Goal: Task Accomplishment & Management: Manage account settings

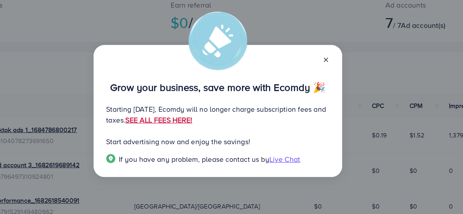
click at [216, 113] on link "SEE ALL FEES HERE!" at bounding box center [196, 113] width 40 height 6
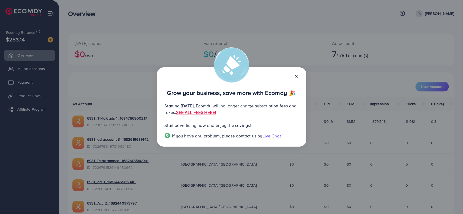
click at [298, 75] on div "Grow your business, save more with Ecomdy 🎉 Starting [DATE], Ecomdy will no lon…" at bounding box center [231, 107] width 149 height 80
click at [297, 75] on icon at bounding box center [296, 76] width 4 height 4
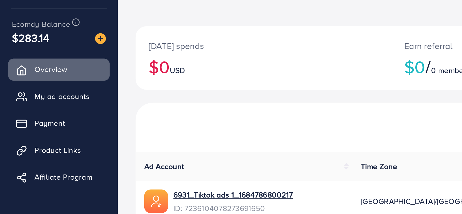
click at [23, 38] on span "$283.14" at bounding box center [15, 40] width 19 height 8
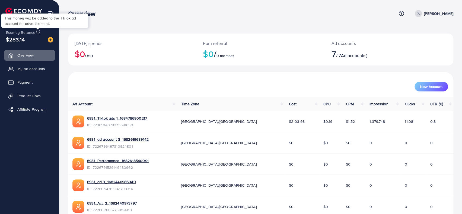
click at [37, 31] on icon at bounding box center [38, 32] width 4 height 4
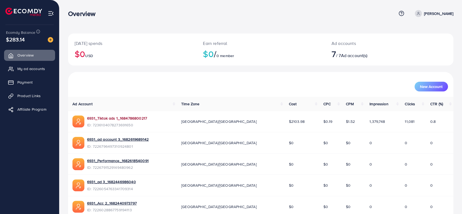
click at [133, 116] on link "6931_Tiktok ads 1_1684786800217" at bounding box center [117, 118] width 60 height 5
click at [139, 117] on link "6931_Tiktok ads 1_1684786800217" at bounding box center [117, 118] width 60 height 5
click at [138, 140] on link "6931_ad account 3_1682619689142" at bounding box center [118, 139] width 62 height 5
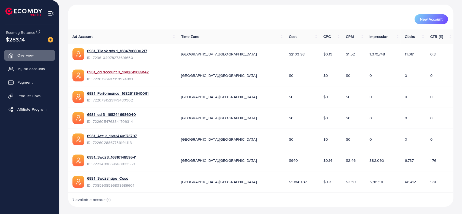
scroll to position [68, 0]
click at [122, 177] on link "6931_Swazshape_Casa" at bounding box center [107, 178] width 41 height 5
click at [127, 154] on link "6931_Swaz3_1681614859541" at bounding box center [111, 156] width 49 height 5
click at [112, 135] on link "6931_Acc 2_1682440973797" at bounding box center [112, 135] width 50 height 5
click at [123, 112] on link "6931_ad 3_1682446986040" at bounding box center [111, 114] width 49 height 5
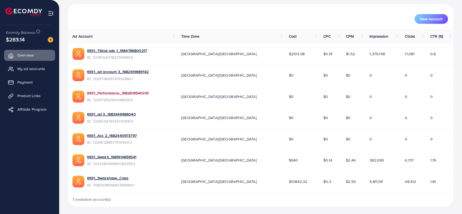
click at [134, 91] on link "6931_Performance_1682618540091" at bounding box center [118, 93] width 62 height 5
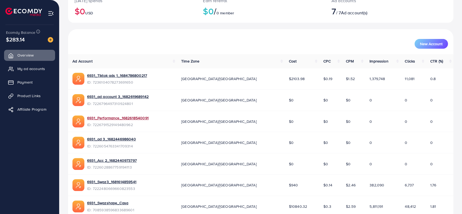
scroll to position [39, 0]
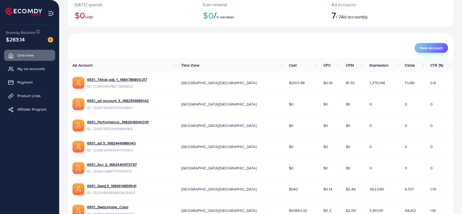
click at [441, 49] on span "New Account" at bounding box center [431, 48] width 22 height 4
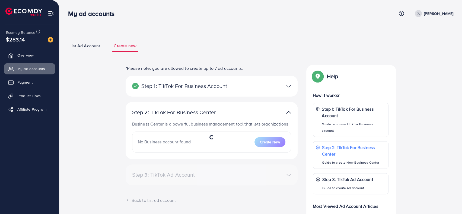
select select
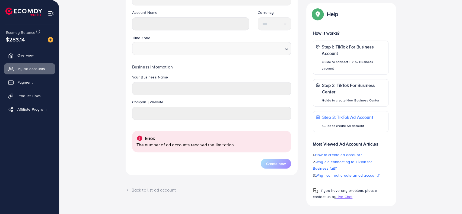
scroll to position [181, 0]
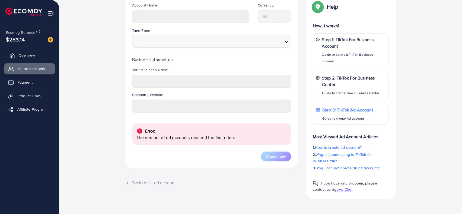
click at [33, 56] on span "Overview" at bounding box center [27, 55] width 16 height 5
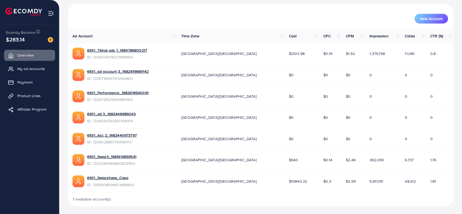
scroll to position [68, 0]
drag, startPoint x: 127, startPoint y: 133, endPoint x: 154, endPoint y: 17, distance: 118.5
click at [154, 17] on div "New Account" at bounding box center [260, 19] width 374 height 10
click at [43, 67] on span "My ad accounts" at bounding box center [33, 68] width 28 height 5
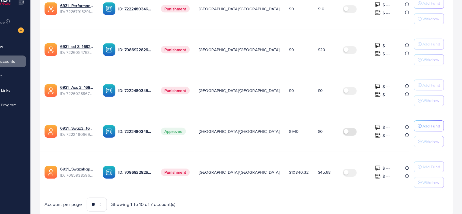
scroll to position [207, 0]
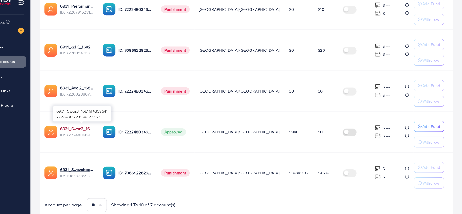
click at [111, 129] on link "6931_Swaz3_1681614859541" at bounding box center [102, 131] width 31 height 5
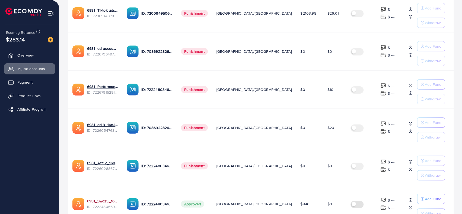
scroll to position [71, 0]
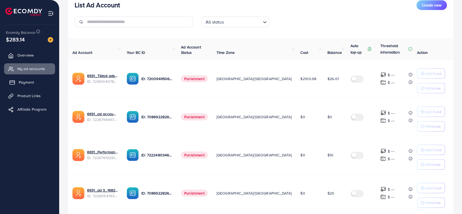
click at [33, 82] on span "Payment" at bounding box center [26, 82] width 15 height 5
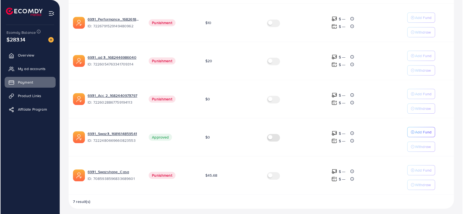
scroll to position [215, 0]
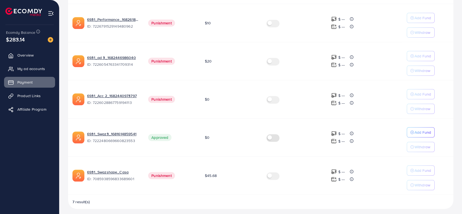
click at [270, 135] on label at bounding box center [273, 137] width 15 height 6
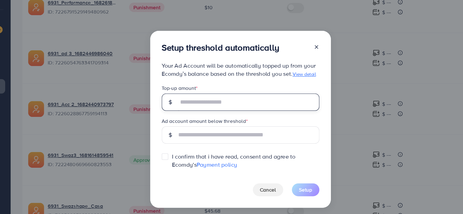
click at [203, 93] on input "text" at bounding box center [238, 94] width 106 height 13
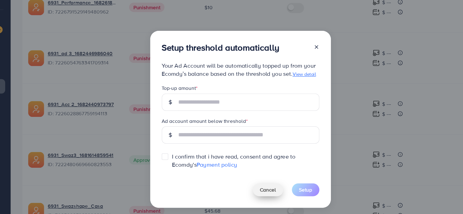
click at [250, 159] on button "Cancel" at bounding box center [252, 160] width 23 height 10
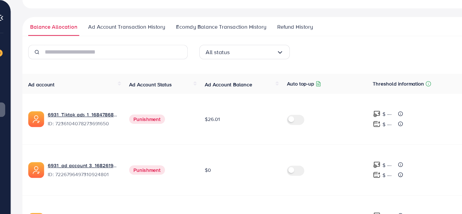
scroll to position [73, 0]
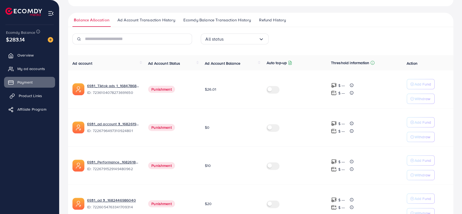
click at [33, 97] on span "Product Links" at bounding box center [30, 95] width 23 height 5
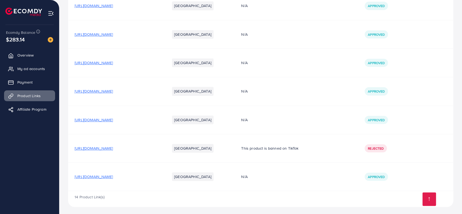
scroll to position [277, 0]
click at [40, 110] on span "Affiliate Program" at bounding box center [33, 109] width 29 height 5
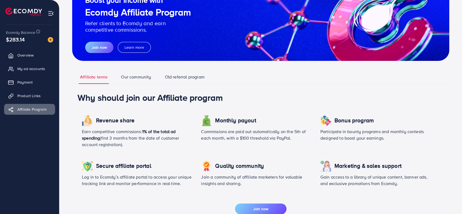
scroll to position [46, 0]
click at [21, 59] on link "Overview" at bounding box center [29, 55] width 51 height 11
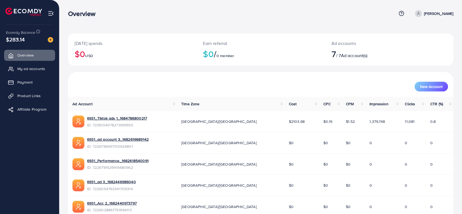
click at [19, 38] on span "$283.14" at bounding box center [15, 40] width 19 height 8
click at [34, 65] on link "My ad accounts" at bounding box center [29, 68] width 51 height 11
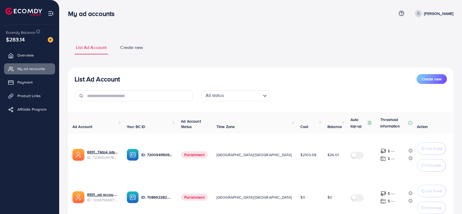
click at [131, 45] on span "Create new" at bounding box center [131, 47] width 23 height 6
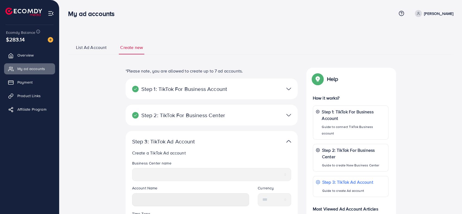
scroll to position [58, 0]
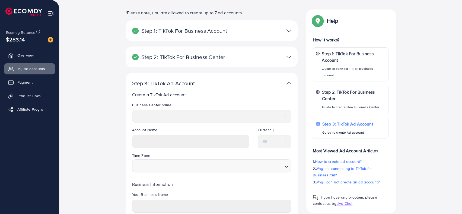
click at [165, 156] on div "Time Zone Loading..." at bounding box center [211, 163] width 159 height 20
click at [285, 164] on icon "Search for option" at bounding box center [286, 166] width 5 height 5
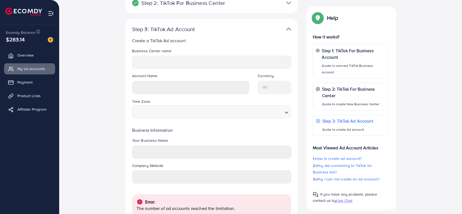
scroll to position [169, 0]
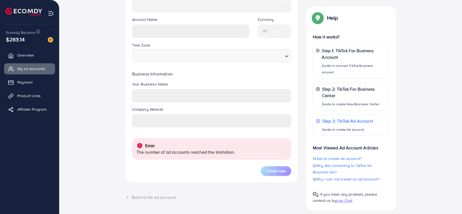
click at [161, 150] on p "The number of ad accounts reached the limitation." at bounding box center [211, 152] width 150 height 7
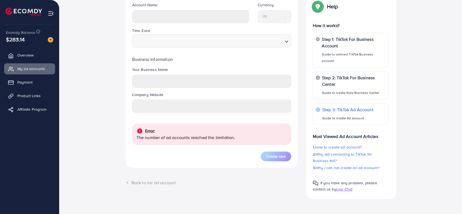
click at [149, 188] on div "*Please note, you are allowed to create up to 7 ad accounts. Step 1: TikTok For…" at bounding box center [211, 41] width 181 height 315
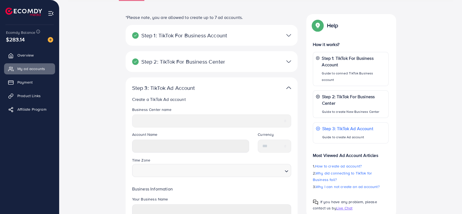
scroll to position [54, 0]
click at [227, 87] on p "Step 3: TikTok Ad Account" at bounding box center [183, 88] width 103 height 7
click at [298, 85] on div "*Please note, you are allowed to create up to 7 ad accounts. Step 1: TikTok For…" at bounding box center [211, 171] width 181 height 315
click at [293, 87] on div at bounding box center [267, 88] width 56 height 8
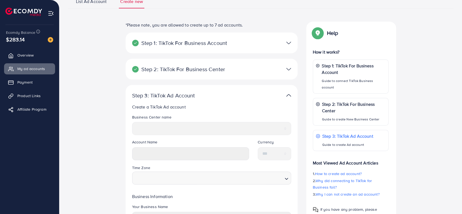
scroll to position [40, 0]
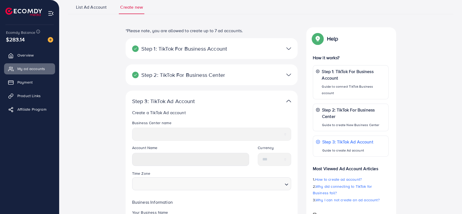
click at [293, 101] on div at bounding box center [267, 101] width 56 height 8
click at [289, 100] on img at bounding box center [288, 101] width 5 height 8
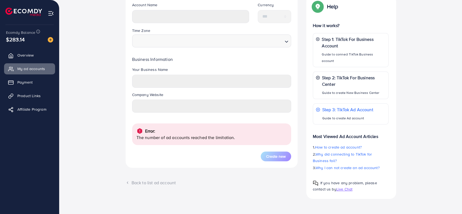
scroll to position [183, 0]
click at [283, 151] on form "Business Center name ***** ***** ********* Account Name Currency *** Time Zone …" at bounding box center [211, 70] width 159 height 184
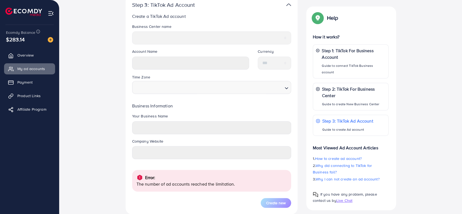
scroll to position [136, 0]
click at [183, 141] on legend "Company Website" at bounding box center [211, 144] width 159 height 8
click at [170, 141] on legend "Company Website" at bounding box center [211, 144] width 159 height 8
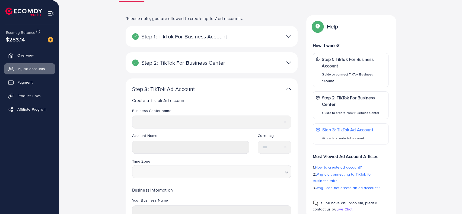
scroll to position [36, 0]
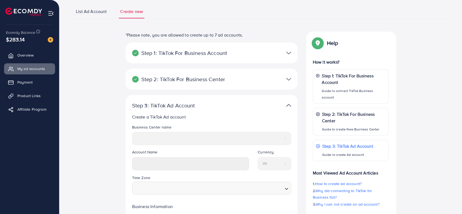
click at [272, 83] on div at bounding box center [267, 79] width 56 height 8
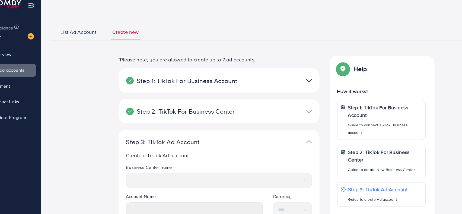
scroll to position [11, 0]
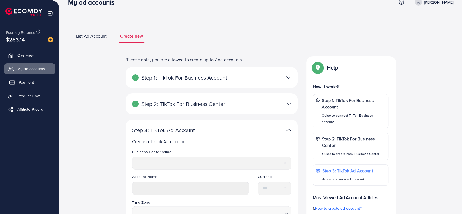
click at [41, 80] on link "Payment" at bounding box center [29, 82] width 51 height 11
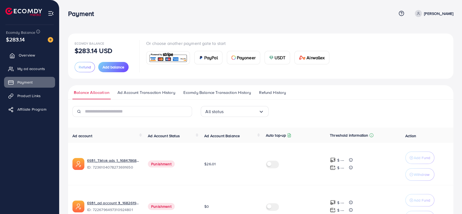
click at [41, 56] on link "Overview" at bounding box center [29, 55] width 51 height 11
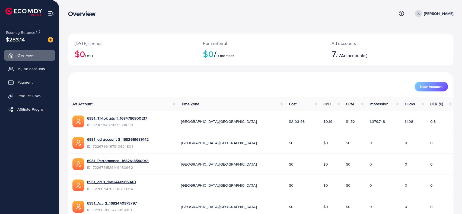
scroll to position [1, 0]
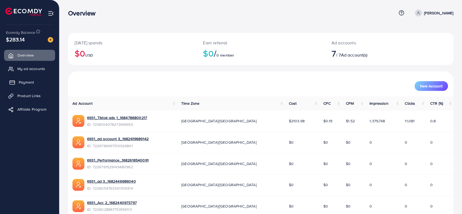
click at [30, 81] on span "Payment" at bounding box center [26, 82] width 15 height 5
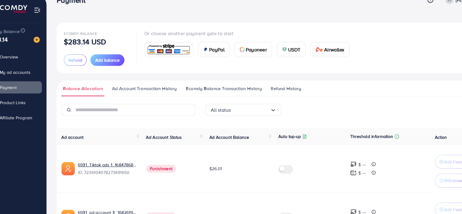
scroll to position [9, 0]
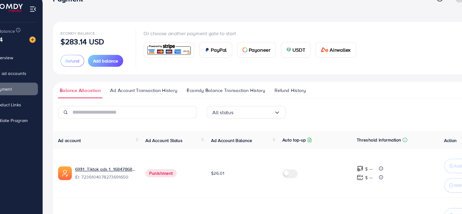
click at [176, 34] on p "Or choose another payment gate to start" at bounding box center [239, 34] width 187 height 7
click at [170, 35] on p "Or choose another payment gate to start" at bounding box center [239, 34] width 187 height 7
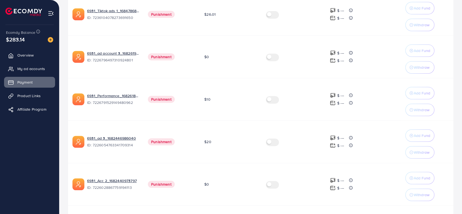
scroll to position [145, 0]
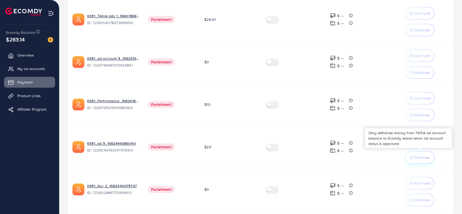
click at [421, 154] on p "Withdraw" at bounding box center [421, 157] width 16 height 7
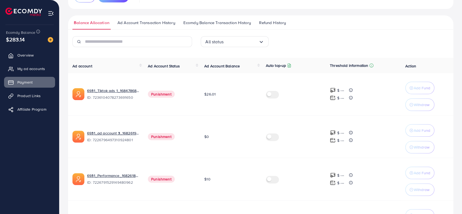
scroll to position [0, 0]
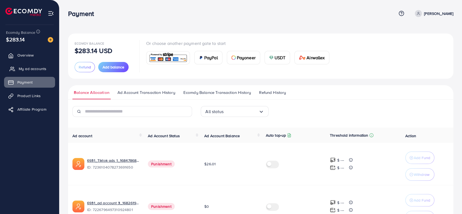
click at [40, 67] on span "My ad accounts" at bounding box center [33, 68] width 28 height 5
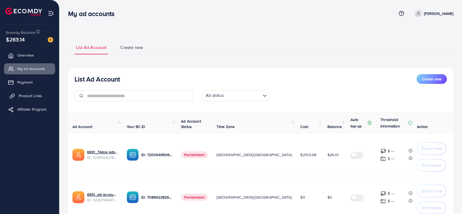
click at [43, 99] on link "Product Links" at bounding box center [29, 96] width 51 height 11
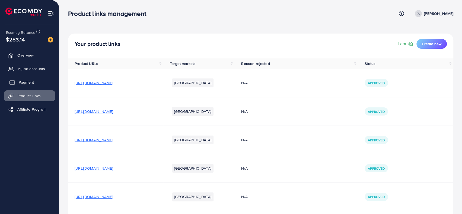
click at [38, 81] on link "Payment" at bounding box center [29, 82] width 51 height 11
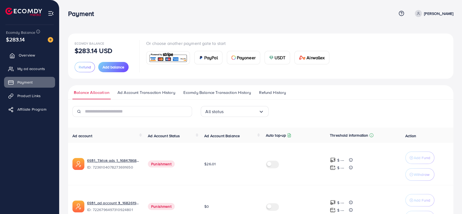
click at [37, 57] on link "Overview" at bounding box center [29, 55] width 51 height 11
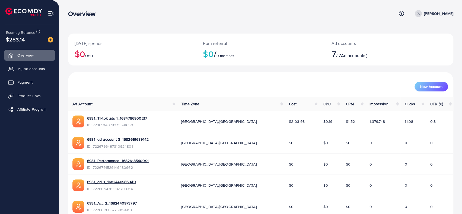
click at [398, 14] on icon at bounding box center [401, 14] width 6 height 6
click at [382, 40] on span "Contact Support" at bounding box center [382, 42] width 32 height 7
click at [280, 49] on h2 "$0 / 0 member" at bounding box center [260, 54] width 115 height 10
click at [29, 69] on span "My ad accounts" at bounding box center [33, 68] width 28 height 5
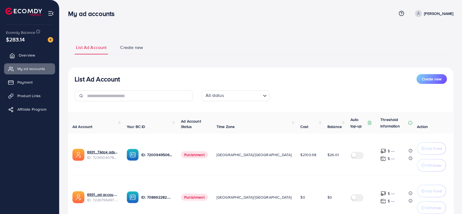
click at [27, 50] on link "Overview" at bounding box center [29, 55] width 51 height 11
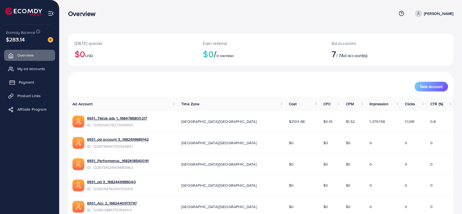
click at [37, 81] on link "Payment" at bounding box center [29, 82] width 51 height 11
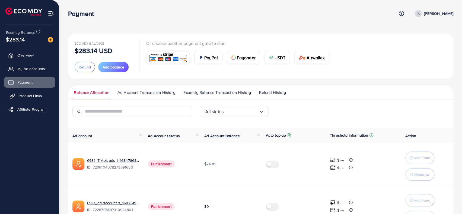
click at [38, 93] on span "Product Links" at bounding box center [30, 95] width 23 height 5
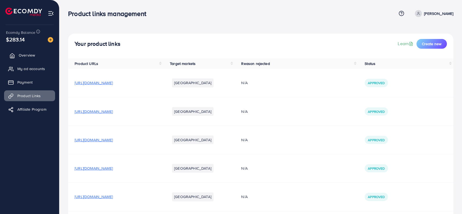
click at [35, 54] on link "Overview" at bounding box center [29, 55] width 51 height 11
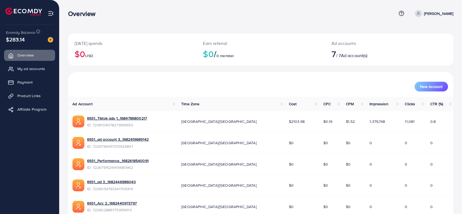
click at [29, 39] on div "$283.14" at bounding box center [29, 40] width 47 height 8
click at [34, 84] on span "Payment" at bounding box center [26, 82] width 15 height 5
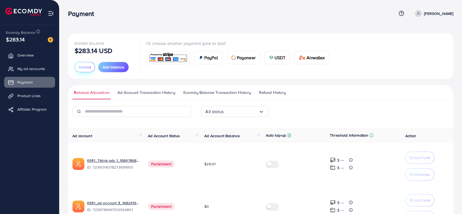
click at [83, 67] on span "Refund" at bounding box center [85, 67] width 12 height 5
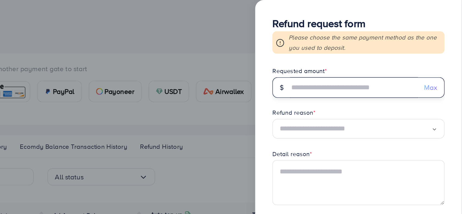
click at [385, 56] on input "text" at bounding box center [393, 55] width 80 height 13
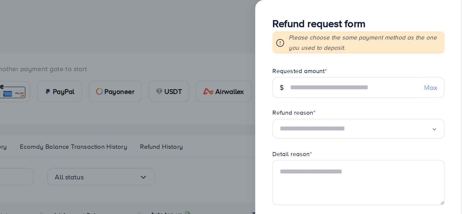
click at [439, 56] on span "Max" at bounding box center [442, 55] width 8 height 6
type input "******"
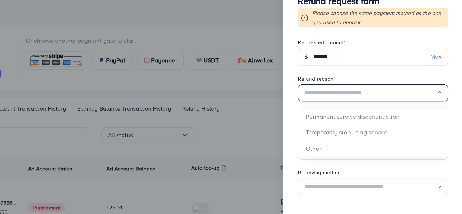
click at [406, 81] on input "Search for option" at bounding box center [395, 81] width 96 height 8
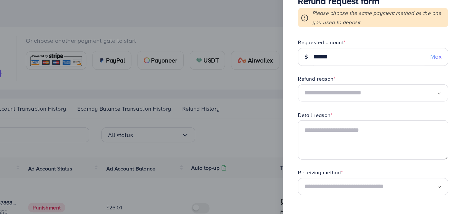
click at [400, 70] on div "Refund reason *" at bounding box center [396, 71] width 108 height 7
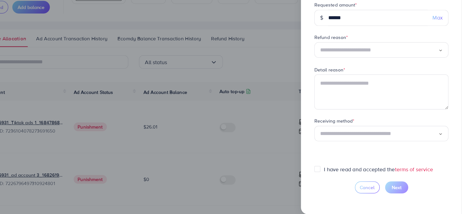
scroll to position [21, 0]
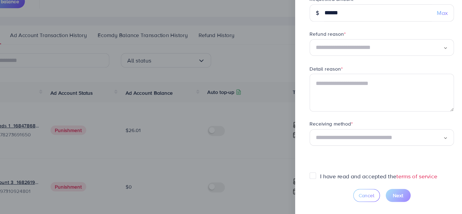
click at [394, 144] on div "Loading..." at bounding box center [396, 149] width 108 height 13
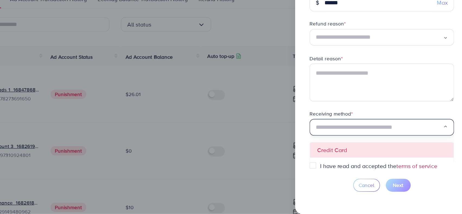
scroll to position [42, 0]
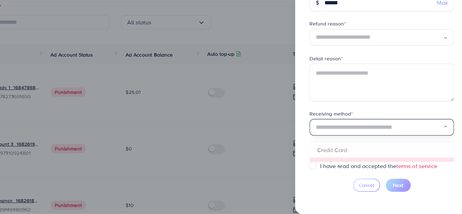
click at [371, 173] on form "Requested amount * $ ****** Max Refund reason * Loading... Detail reason * Rece…" at bounding box center [396, 108] width 108 height 133
click at [376, 151] on input "Search for option" at bounding box center [395, 149] width 96 height 8
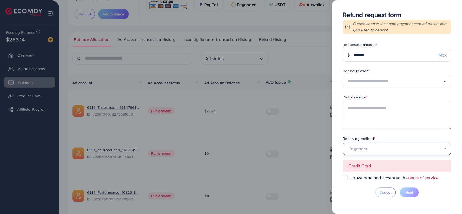
scroll to position [13, 0]
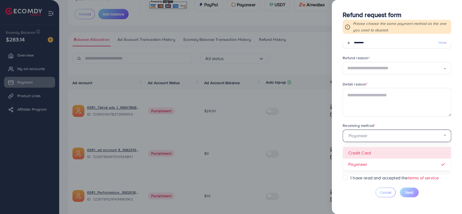
click at [378, 118] on form "Requested amount * $ ****** Max Refund reason * Loading... Detail reason * Rece…" at bounding box center [396, 108] width 108 height 133
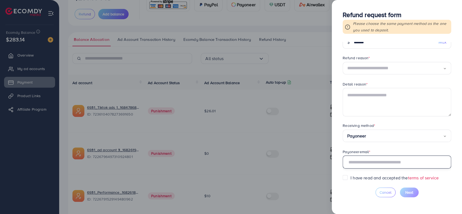
click at [374, 161] on input "text" at bounding box center [396, 162] width 108 height 13
type input "**********"
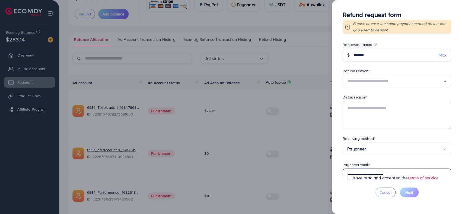
scroll to position [1, 0]
click at [365, 82] on input "Search for option" at bounding box center [395, 81] width 96 height 8
click at [406, 140] on div "Receiving method *" at bounding box center [396, 139] width 108 height 7
click at [376, 107] on textarea at bounding box center [396, 115] width 108 height 28
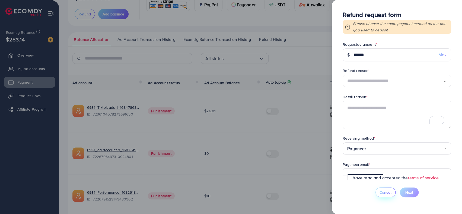
click at [387, 197] on button "Cancel" at bounding box center [385, 193] width 20 height 10
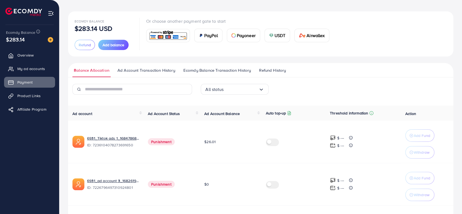
scroll to position [0, 0]
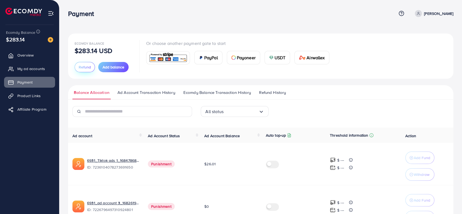
click at [78, 64] on button "Refund" at bounding box center [85, 67] width 20 height 10
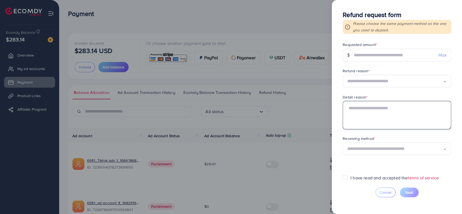
click at [406, 115] on textarea "To enrich screen reader interactions, please activate Accessibility in Grammarl…" at bounding box center [396, 115] width 108 height 28
click at [395, 148] on div "Receiving method * Loading..." at bounding box center [396, 146] width 108 height 20
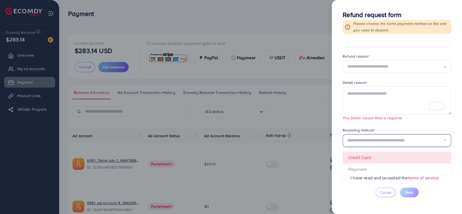
scroll to position [15, 0]
click at [305, 22] on div at bounding box center [231, 107] width 462 height 214
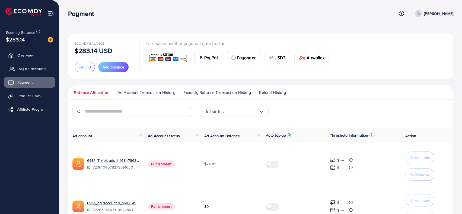
click at [27, 70] on span "My ad accounts" at bounding box center [33, 68] width 28 height 5
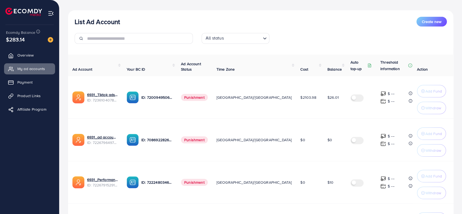
scroll to position [151, 0]
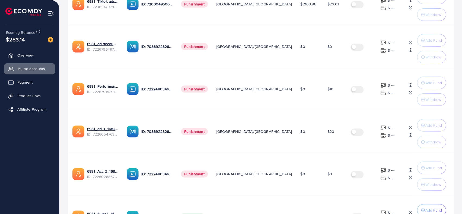
click at [268, 172] on td "[GEOGRAPHIC_DATA]/[GEOGRAPHIC_DATA]" at bounding box center [254, 174] width 84 height 43
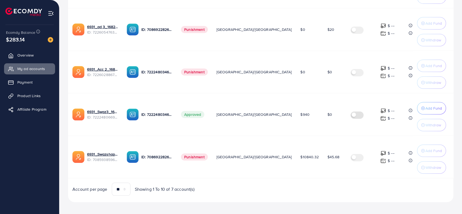
scroll to position [253, 0]
click at [258, 186] on div "Account per page ** ** ** *** Showing 1 To 10 of 7 account(s)" at bounding box center [164, 189] width 192 height 13
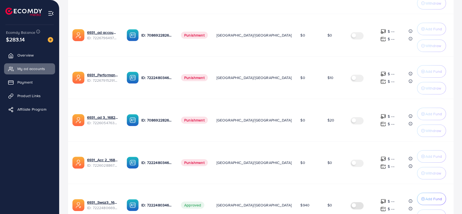
scroll to position [0, 0]
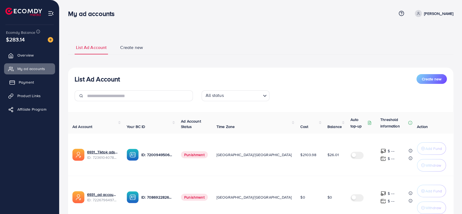
click at [28, 82] on span "Payment" at bounding box center [26, 82] width 15 height 5
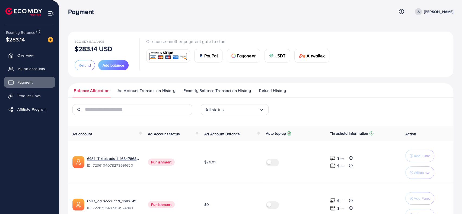
scroll to position [2, 0]
click at [137, 97] on link "Ad Account Transaction History" at bounding box center [146, 93] width 60 height 10
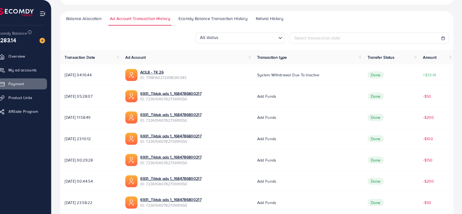
scroll to position [73, 0]
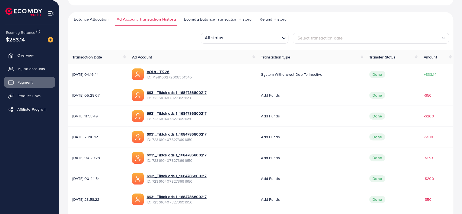
click at [241, 18] on span "Ecomdy Balance Transaction History" at bounding box center [217, 19] width 67 height 6
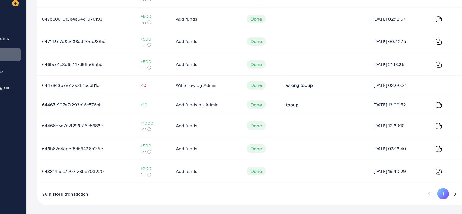
scroll to position [133, 0]
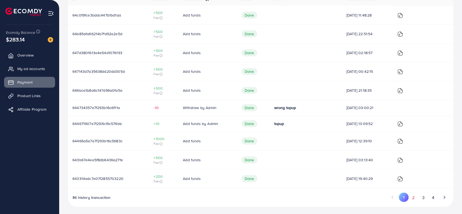
click at [411, 196] on button "2" at bounding box center [413, 198] width 10 height 10
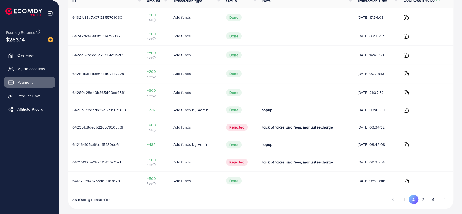
scroll to position [131, 0]
click at [426, 199] on button "3" at bounding box center [423, 200] width 10 height 10
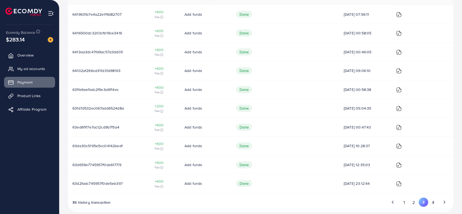
scroll to position [135, 0]
click at [435, 204] on button "4" at bounding box center [433, 202] width 10 height 10
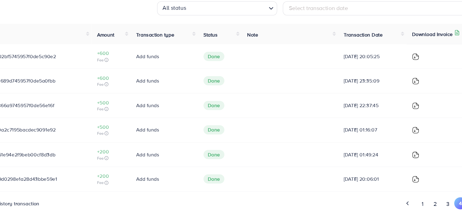
scroll to position [64, 0]
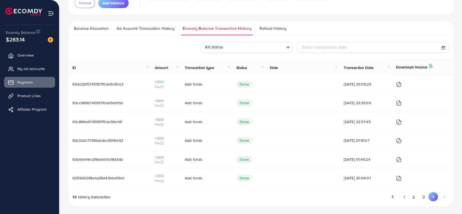
click at [406, 199] on button "1" at bounding box center [403, 197] width 9 height 10
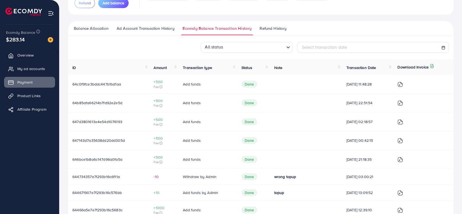
scroll to position [32, 0]
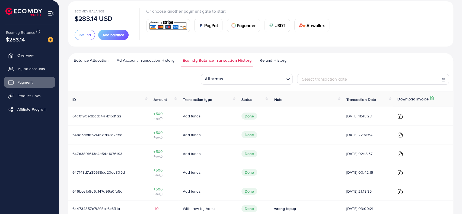
click at [260, 55] on ul "Balance Allocation Ad Account Transaction History Ecomdy Balance Transaction Hi…" at bounding box center [260, 60] width 385 height 14
click at [264, 58] on span "Refund History" at bounding box center [272, 60] width 27 height 6
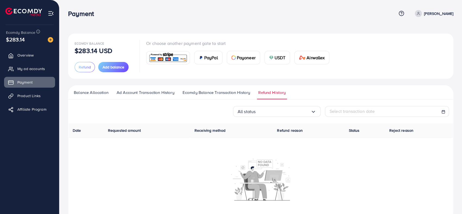
click at [152, 91] on span "Ad Account Transaction History" at bounding box center [146, 93] width 58 height 6
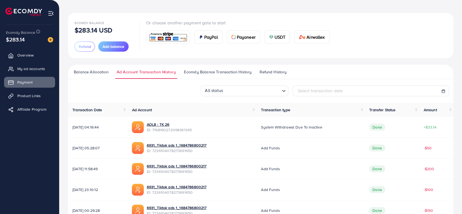
scroll to position [21, 0]
click at [5, 149] on ul "Overview My ad accounts Payment Product Links Affiliate Program" at bounding box center [29, 117] width 59 height 139
click at [44, 73] on link "My ad accounts" at bounding box center [29, 68] width 51 height 11
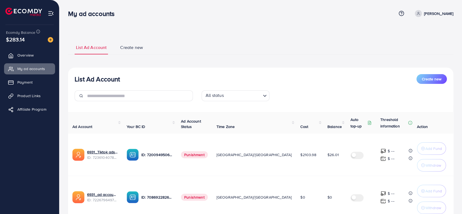
click at [424, 12] on p "[PERSON_NAME]" at bounding box center [438, 13] width 29 height 7
click at [424, 30] on span "Profile" at bounding box center [419, 32] width 12 height 7
select select "*******"
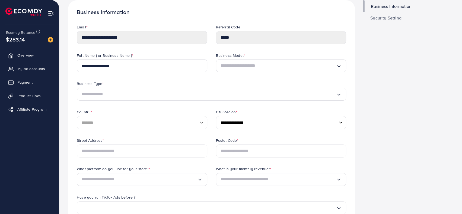
scroll to position [40, 0]
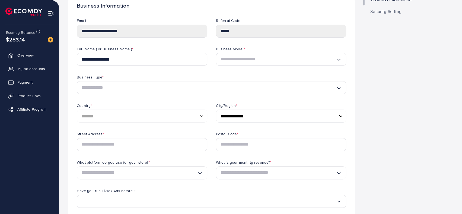
click at [251, 61] on input "Search for option" at bounding box center [278, 59] width 116 height 9
click at [401, 105] on div "Business Information Security Setting" at bounding box center [408, 187] width 98 height 386
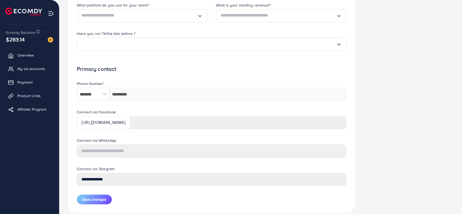
scroll to position [198, 0]
click at [26, 73] on link "My ad accounts" at bounding box center [29, 68] width 51 height 11
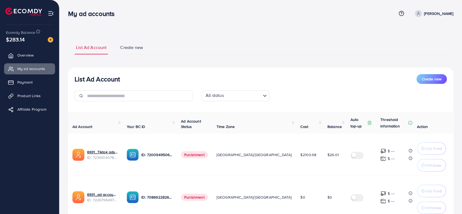
click at [344, 96] on div "All status Loading..." at bounding box center [260, 98] width 381 height 15
click at [396, 10] on ul "Help Center Contact Support Term and policy About Us [PERSON_NAME] Profile Log …" at bounding box center [424, 13] width 57 height 7
click at [398, 13] on icon at bounding box center [401, 14] width 6 height 6
click at [378, 44] on span "Contact Support" at bounding box center [382, 42] width 32 height 7
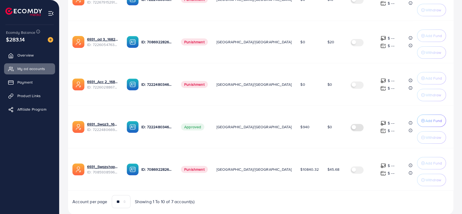
scroll to position [241, 0]
click at [166, 124] on p "ID: 7222480346930069505" at bounding box center [156, 127] width 31 height 7
click at [110, 121] on link "6931_Swaz3_1681614859541" at bounding box center [102, 123] width 31 height 5
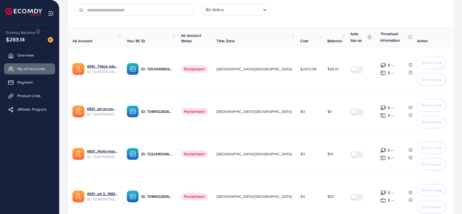
scroll to position [16, 0]
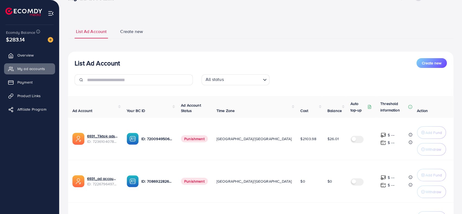
click at [132, 27] on ul "List Ad Account Create new" at bounding box center [260, 31] width 385 height 15
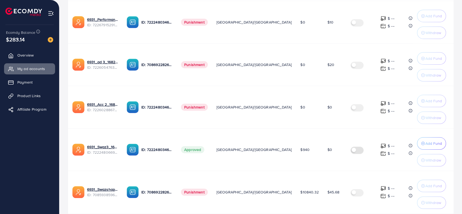
scroll to position [253, 0]
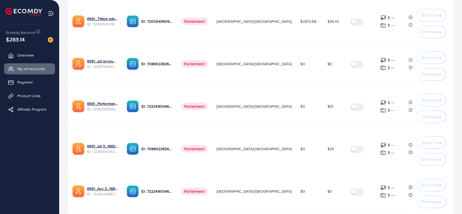
scroll to position [68, 0]
